Goal: Task Accomplishment & Management: Use online tool/utility

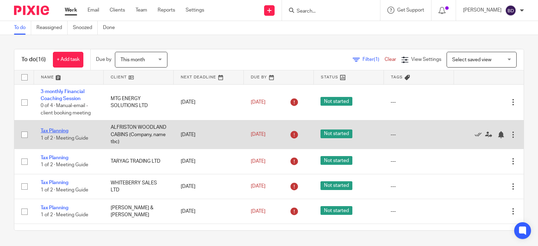
click at [56, 131] on link "Tax Planning" at bounding box center [55, 131] width 28 height 5
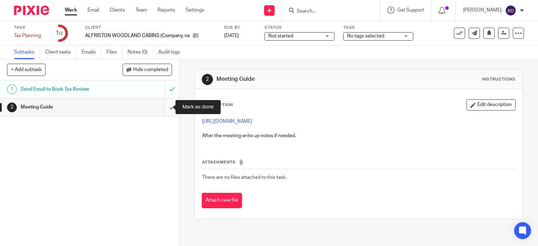
click at [167, 110] on input "submit" at bounding box center [89, 107] width 179 height 18
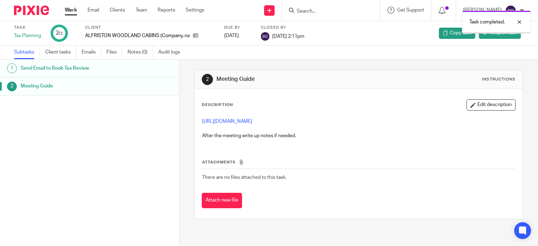
click at [71, 12] on link "Work" at bounding box center [71, 10] width 12 height 7
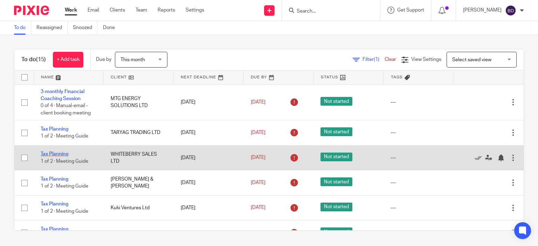
click at [56, 156] on link "Tax Planning" at bounding box center [55, 154] width 28 height 5
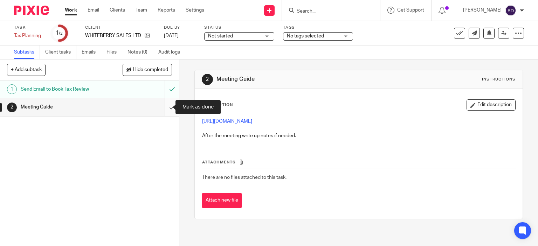
click at [163, 106] on input "submit" at bounding box center [89, 107] width 179 height 18
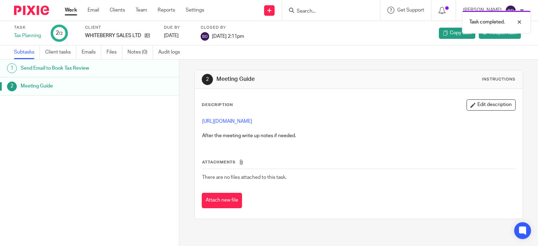
click at [71, 12] on link "Work" at bounding box center [71, 10] width 12 height 7
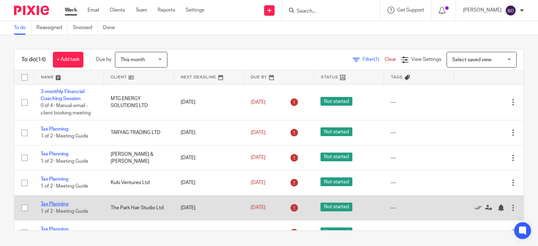
click at [65, 206] on link "Tax Planning" at bounding box center [55, 204] width 28 height 5
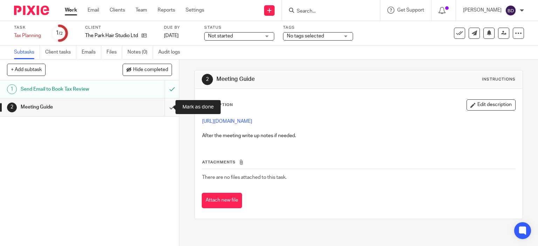
click at [163, 108] on input "submit" at bounding box center [89, 107] width 179 height 18
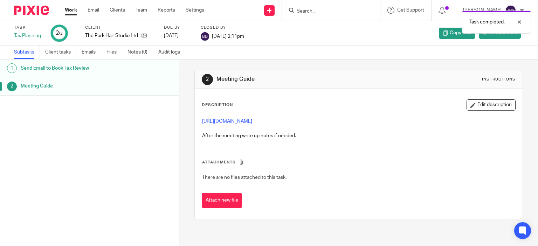
click at [70, 13] on link "Work" at bounding box center [71, 10] width 12 height 7
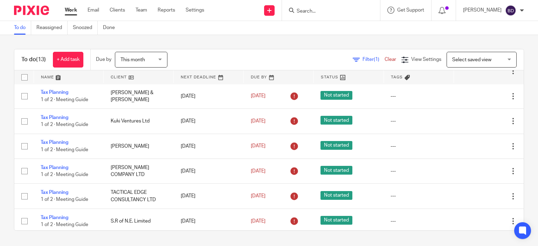
scroll to position [70, 0]
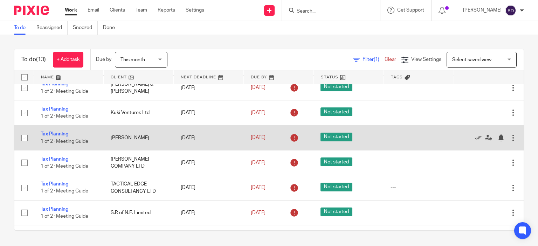
click at [60, 134] on link "Tax Planning" at bounding box center [55, 134] width 28 height 5
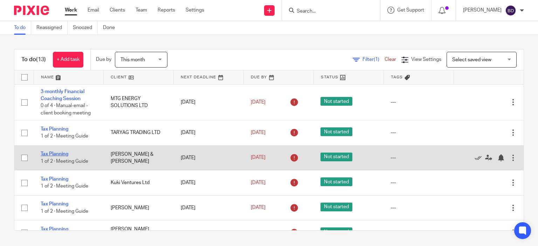
click at [62, 154] on link "Tax Planning" at bounding box center [55, 154] width 28 height 5
